Goal: Information Seeking & Learning: Learn about a topic

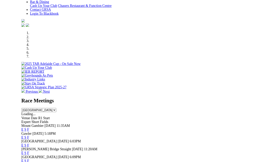
scroll to position [139, 0]
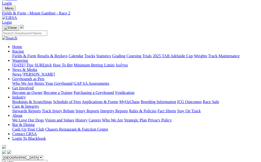
scroll to position [11, 0]
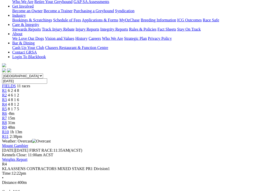
scroll to position [93, 0]
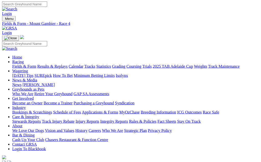
scroll to position [0, 0]
